Goal: Information Seeking & Learning: Learn about a topic

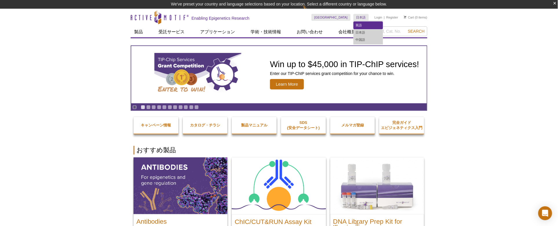
click at [363, 25] on link "英語" at bounding box center [368, 25] width 29 height 7
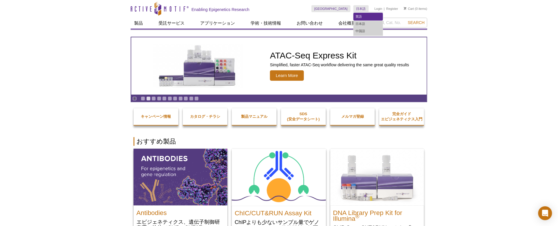
click at [363, 13] on link "英語" at bounding box center [368, 16] width 29 height 7
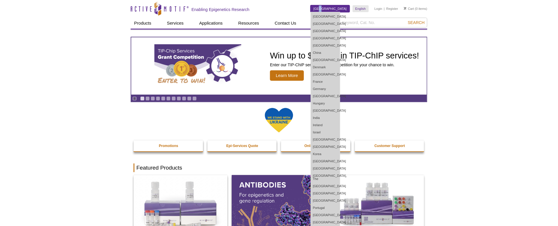
click at [344, 10] on link "[GEOGRAPHIC_DATA]" at bounding box center [330, 8] width 39 height 7
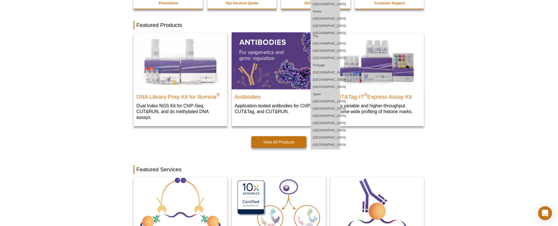
scroll to position [161, 0]
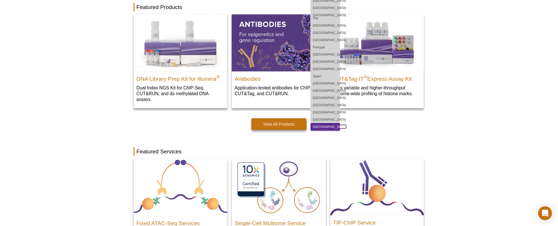
click at [340, 125] on link "[GEOGRAPHIC_DATA]" at bounding box center [325, 126] width 29 height 7
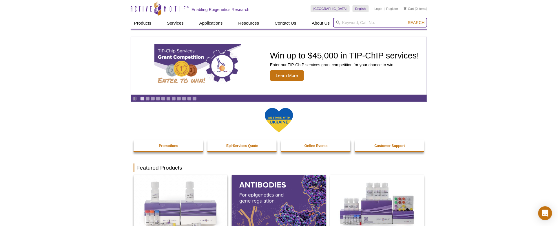
click at [352, 22] on input "search" at bounding box center [380, 23] width 94 height 10
type input "53150"
click at [406, 20] on button "Search" at bounding box center [416, 22] width 20 height 5
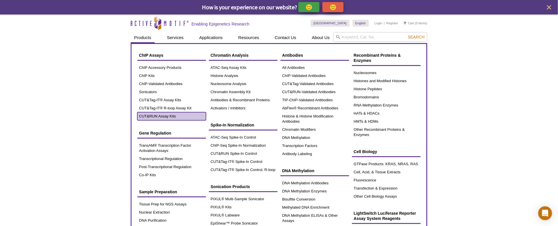
click at [163, 114] on link "CUT&RUN Assay Kits" at bounding box center [171, 116] width 69 height 8
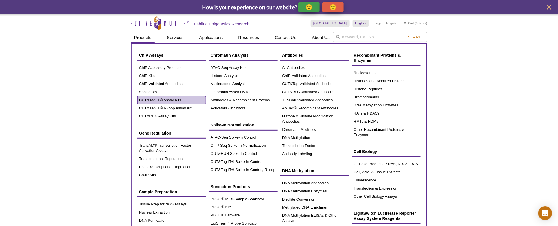
click at [167, 101] on link "CUT&Tag-IT® Assay Kits" at bounding box center [171, 100] width 69 height 8
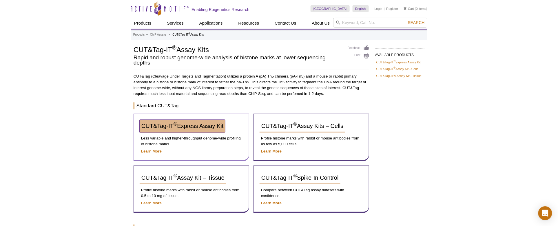
click at [174, 123] on sup "®" at bounding box center [175, 125] width 3 height 6
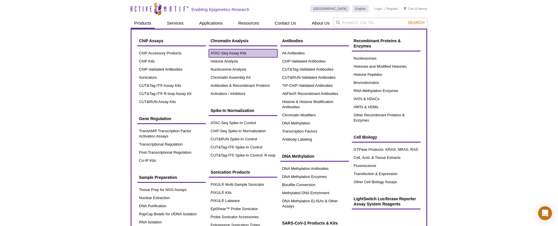
click at [213, 52] on link "ATAC-Seq Assay Kits" at bounding box center [243, 53] width 69 height 8
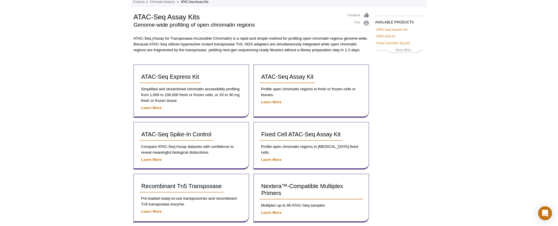
scroll to position [64, 0]
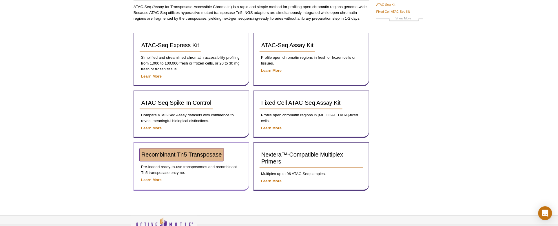
click at [178, 149] on link "Recombinant Tn5 Transposase" at bounding box center [182, 155] width 84 height 13
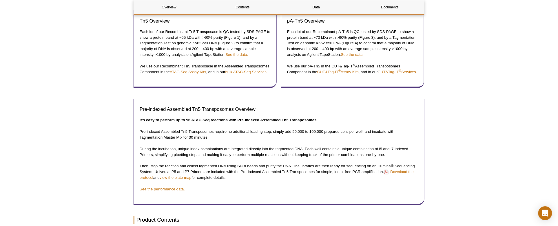
scroll to position [386, 0]
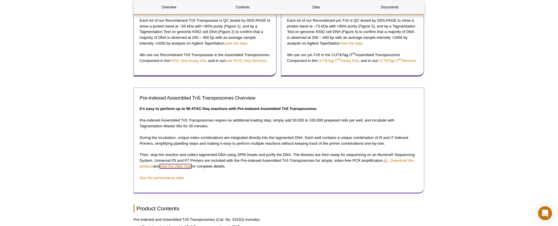
click at [186, 169] on link "view the plate map" at bounding box center [176, 167] width 32 height 4
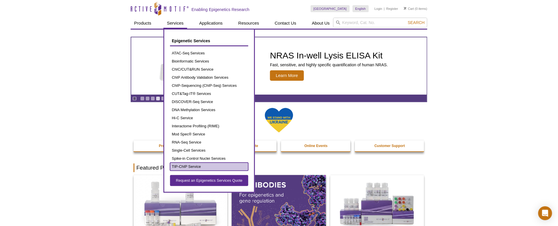
click at [212, 165] on link "TIP-ChIP Service" at bounding box center [209, 167] width 78 height 8
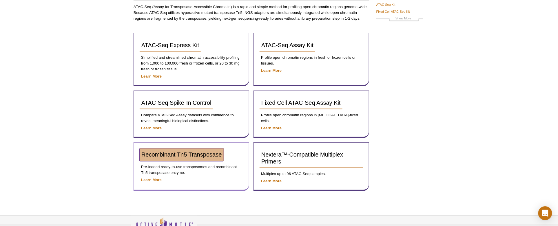
click at [173, 152] on span "Recombinant Tn5 Transposase" at bounding box center [181, 155] width 81 height 6
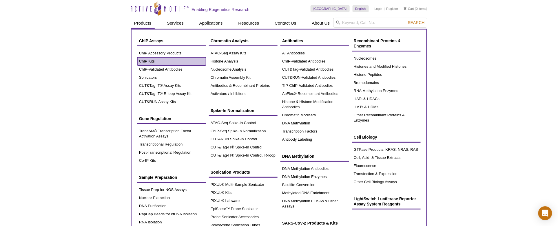
click at [157, 57] on link "ChIP Kits" at bounding box center [171, 61] width 69 height 8
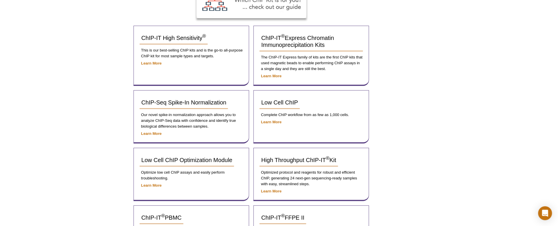
scroll to position [129, 0]
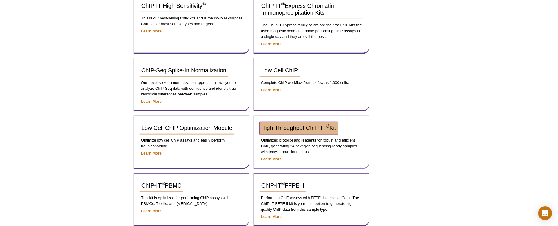
click at [308, 125] on span "High Throughput ChIP-IT ® Kit" at bounding box center [298, 128] width 75 height 6
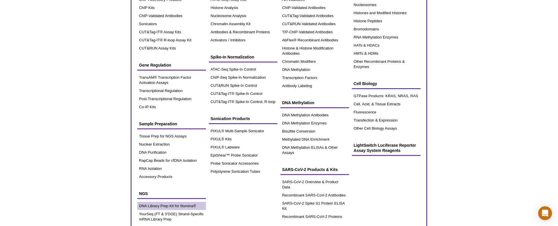
scroll to position [129, 0]
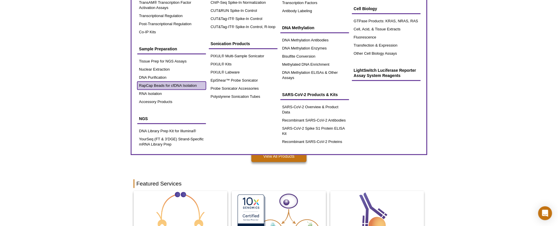
click at [176, 84] on link "RapCap Beads for cfDNA Isolation" at bounding box center [171, 86] width 69 height 8
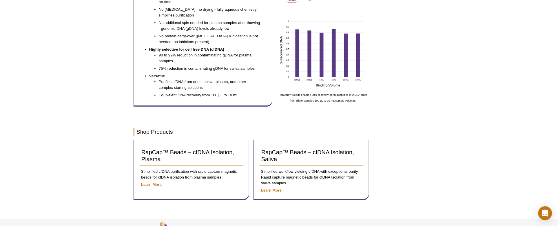
scroll to position [225, 0]
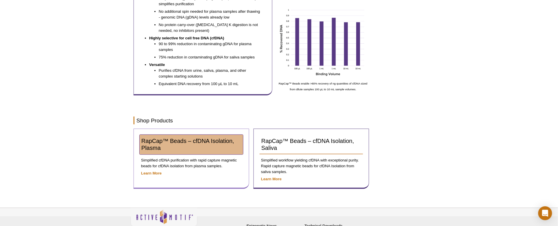
click at [175, 141] on span "RapCap™ Beads – cfDNA Isolation, Plasma" at bounding box center [187, 144] width 93 height 13
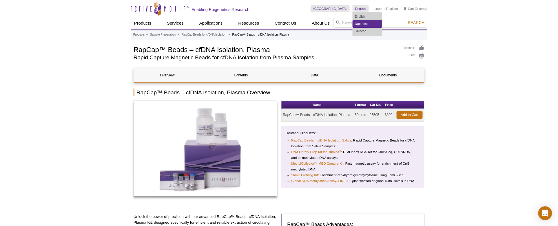
click at [365, 20] on link "Japanese" at bounding box center [367, 23] width 29 height 7
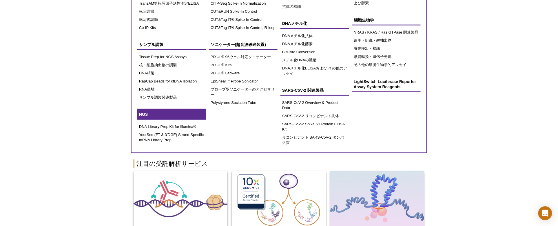
scroll to position [129, 0]
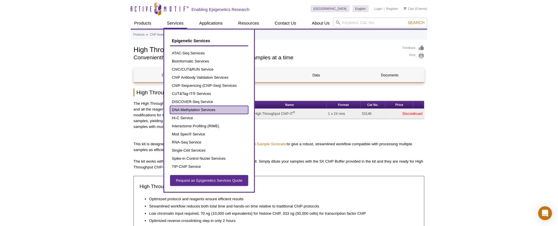
click at [206, 109] on link "DNA Methylation Services" at bounding box center [209, 110] width 78 height 8
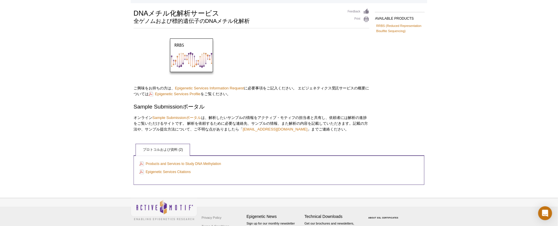
scroll to position [57, 0]
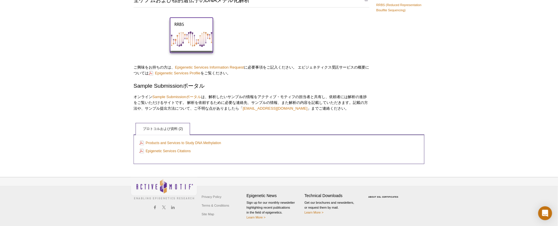
click at [183, 35] on img at bounding box center [191, 35] width 43 height 34
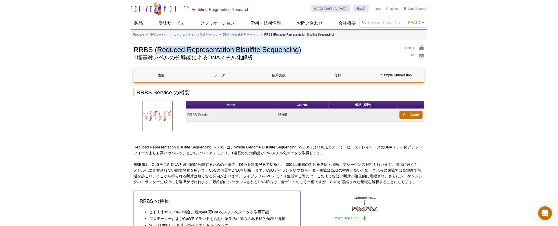
drag, startPoint x: 300, startPoint y: 50, endPoint x: 159, endPoint y: 50, distance: 140.5
click at [159, 50] on h1 "RRBS (Reduced Representation Bisulfite Sequencing)" at bounding box center [265, 49] width 263 height 9
copy h1 "Reduced Representation Bisulfite Sequencing"
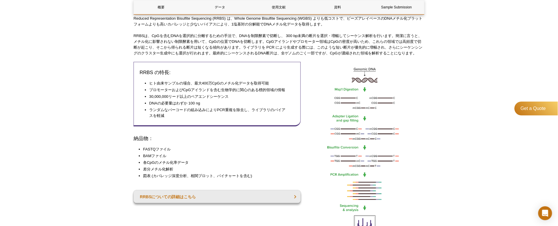
scroll to position [161, 0]
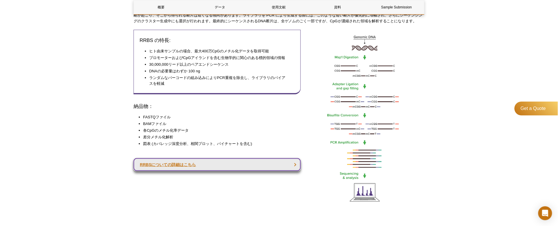
click at [167, 170] on link "RRBSについての詳細はこちら" at bounding box center [217, 165] width 167 height 13
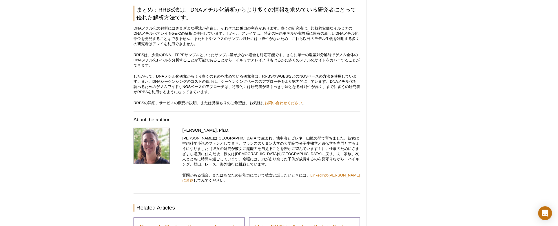
scroll to position [1141, 0]
